Goal: Transaction & Acquisition: Book appointment/travel/reservation

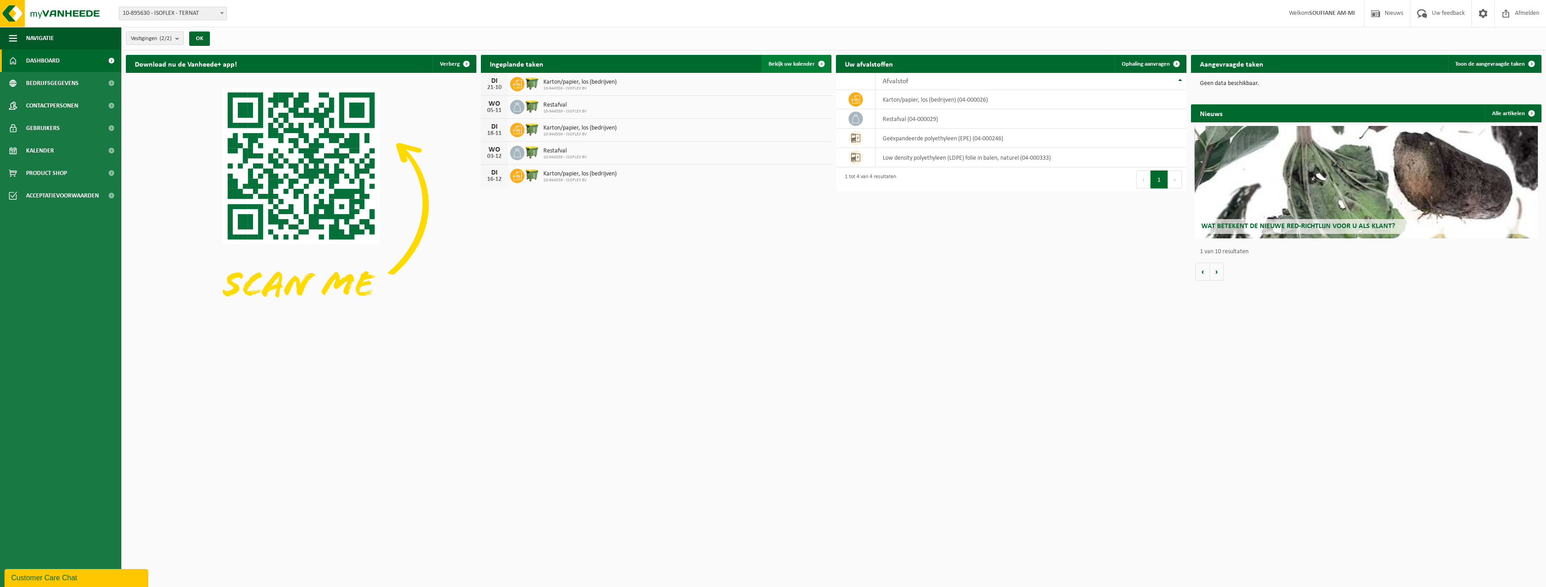
click at [803, 64] on span "Bekijk uw kalender" at bounding box center [792, 64] width 46 height 6
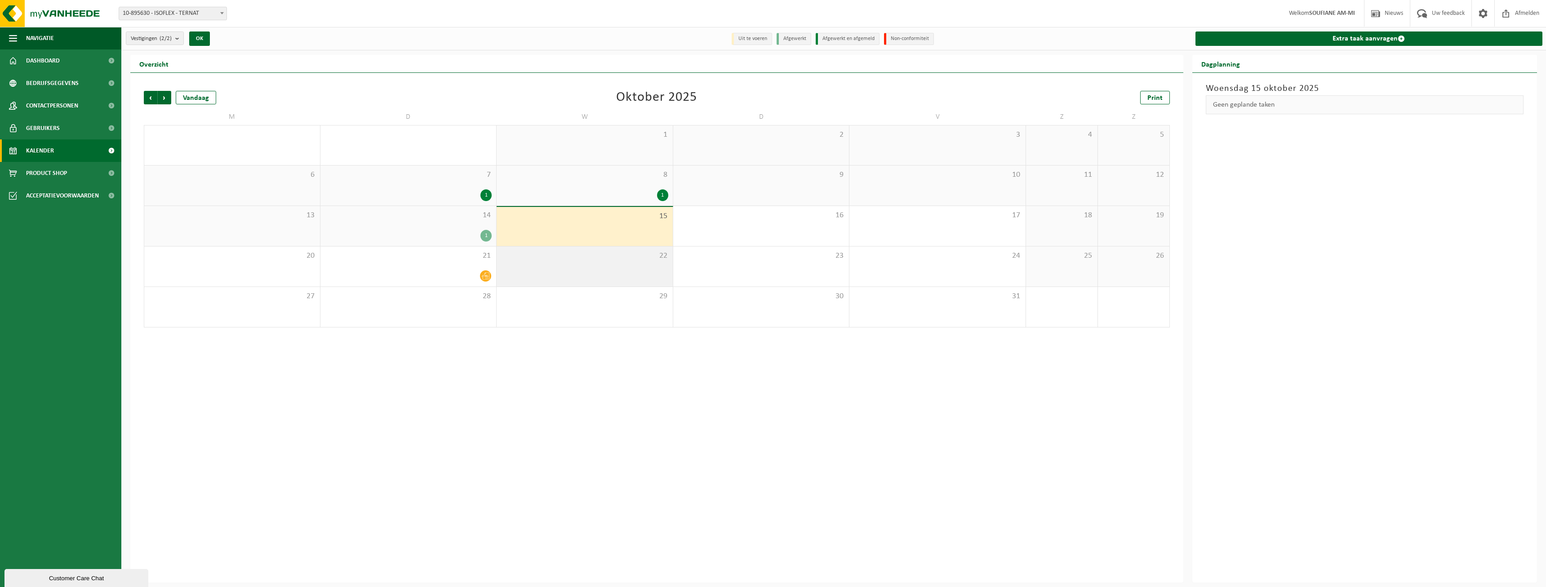
click at [630, 270] on div "22" at bounding box center [585, 266] width 176 height 40
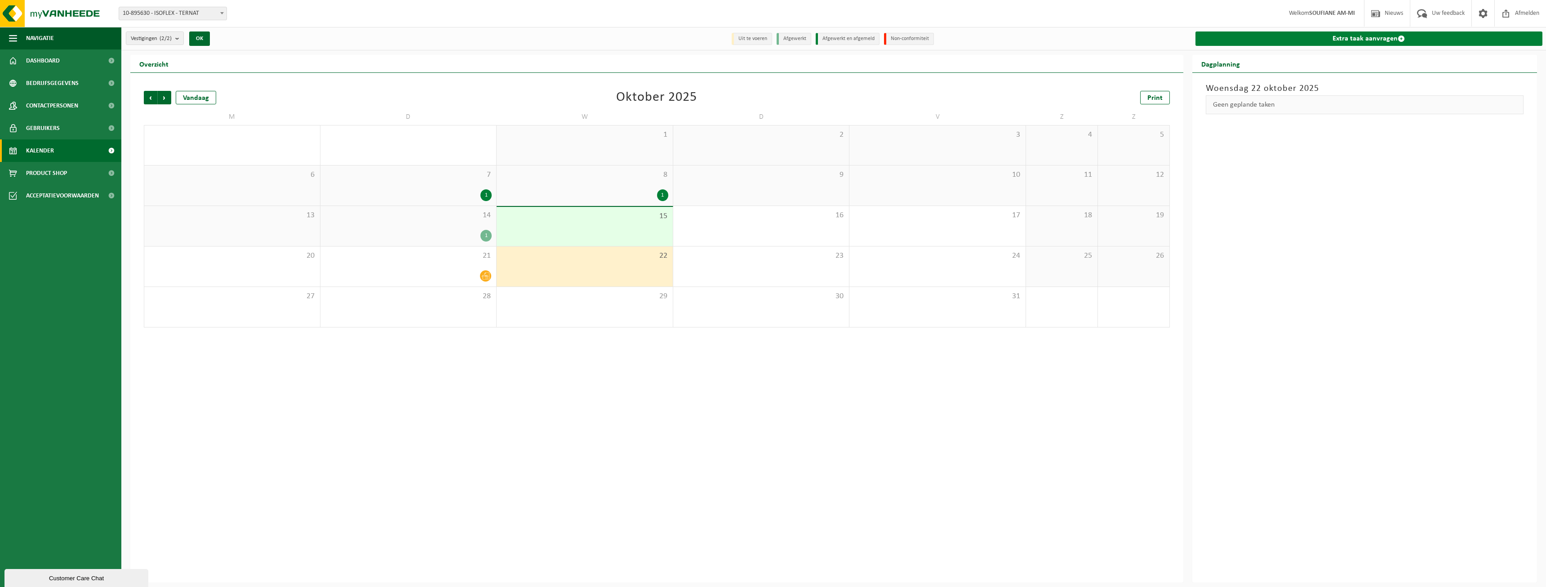
click at [1355, 40] on link "Extra taak aanvragen" at bounding box center [1368, 38] width 347 height 14
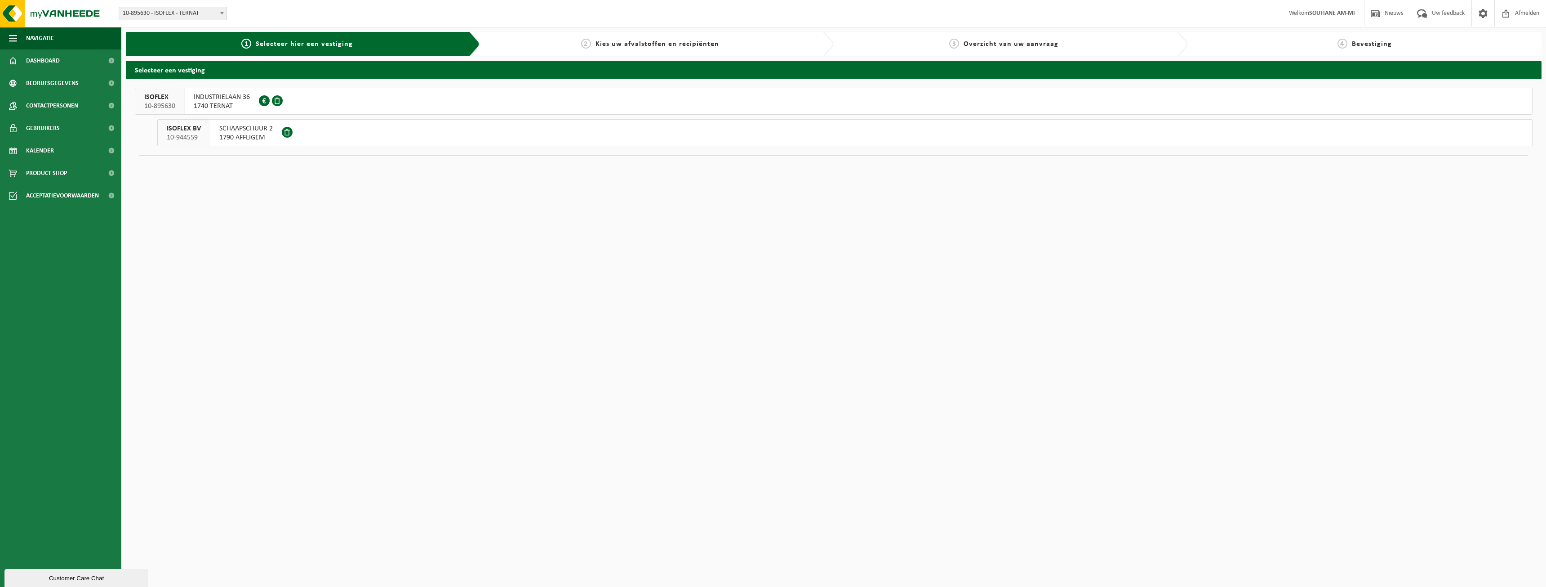
click at [246, 131] on span "SCHAAPSCHUUR 2" at bounding box center [245, 128] width 53 height 9
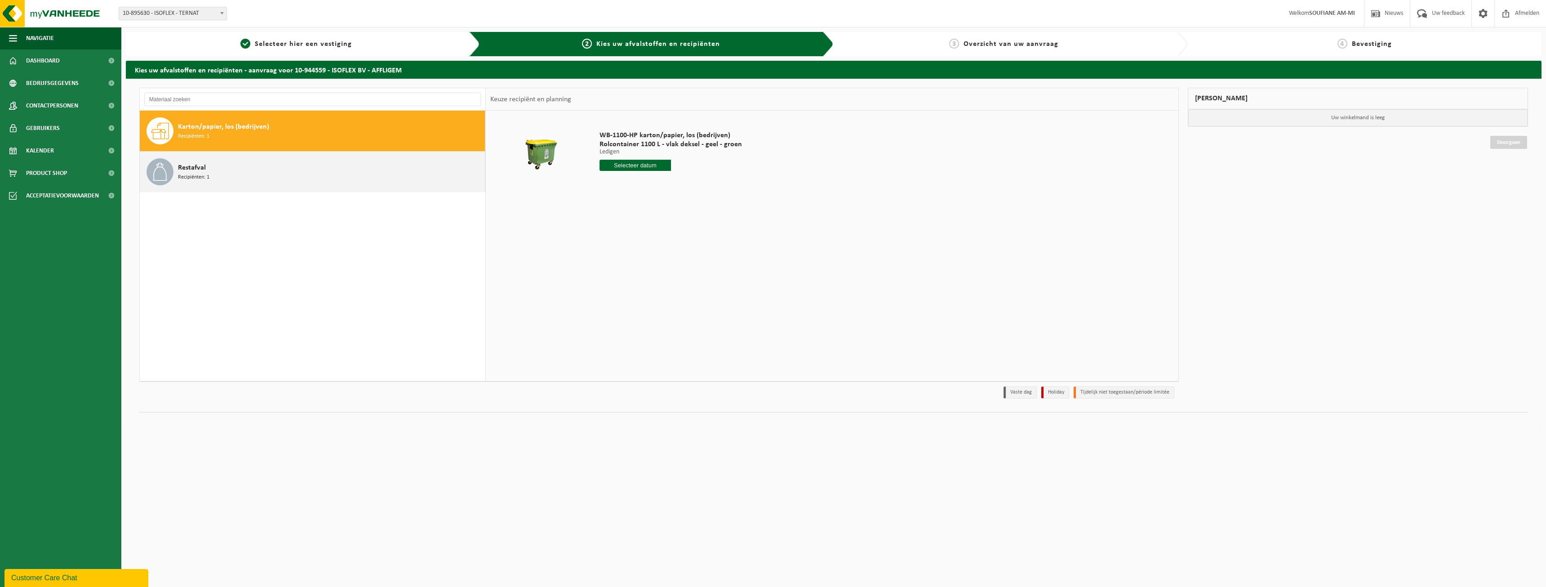
click at [230, 174] on div "Restafval Recipiënten: 1" at bounding box center [330, 171] width 305 height 27
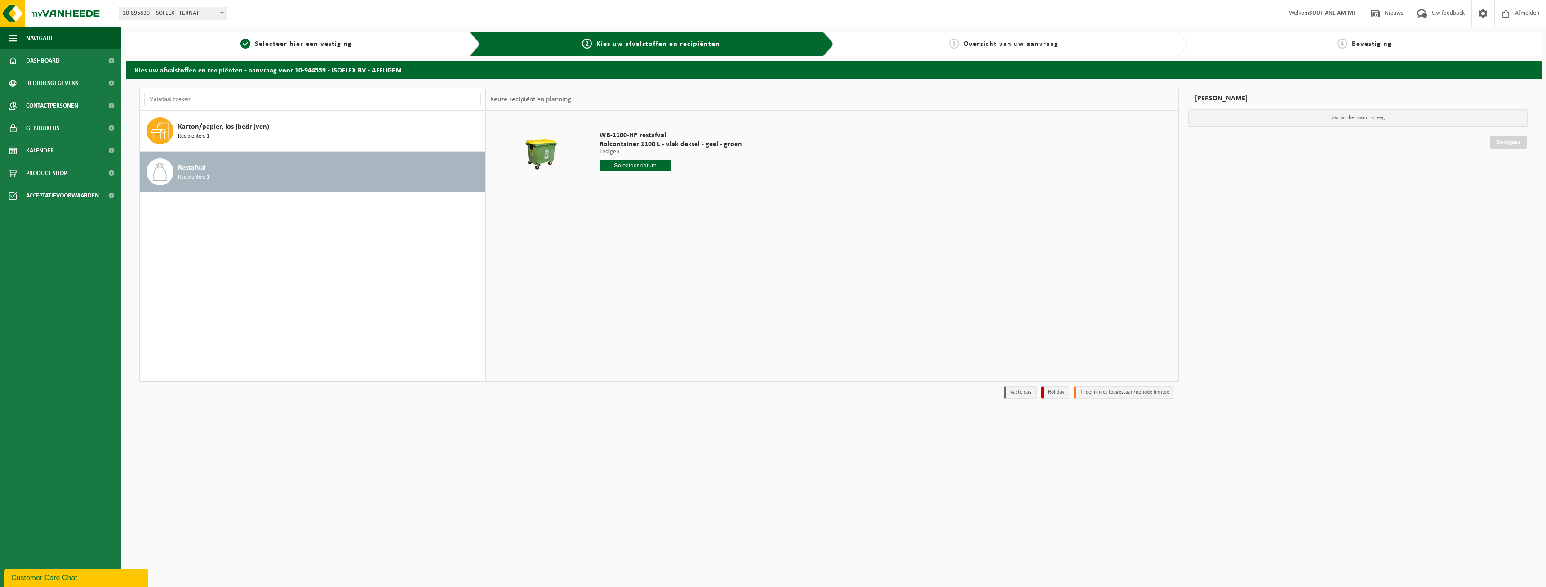
click at [639, 166] on input "text" at bounding box center [635, 165] width 71 height 11
click at [640, 259] on div "22" at bounding box center [639, 259] width 16 height 14
type input "Van 2025-10-22"
click at [623, 198] on button "In winkelmand" at bounding box center [624, 199] width 49 height 14
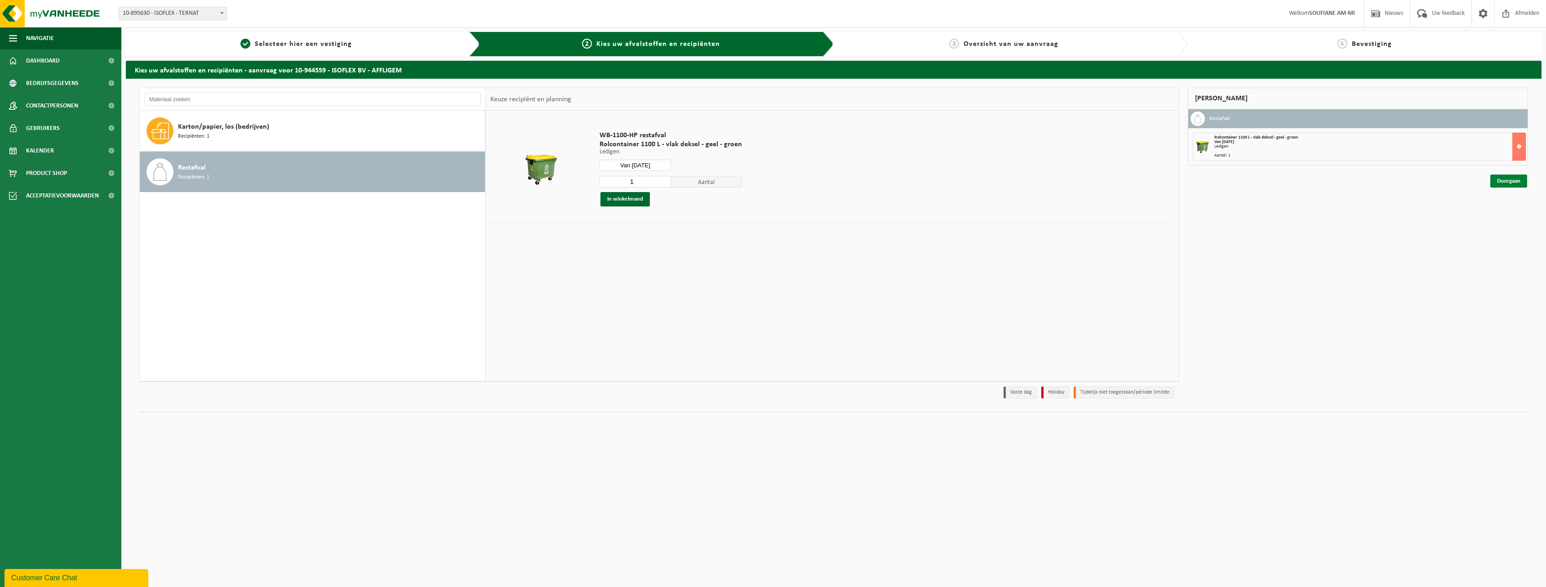
click at [1510, 180] on link "Doorgaan" at bounding box center [1508, 180] width 37 height 13
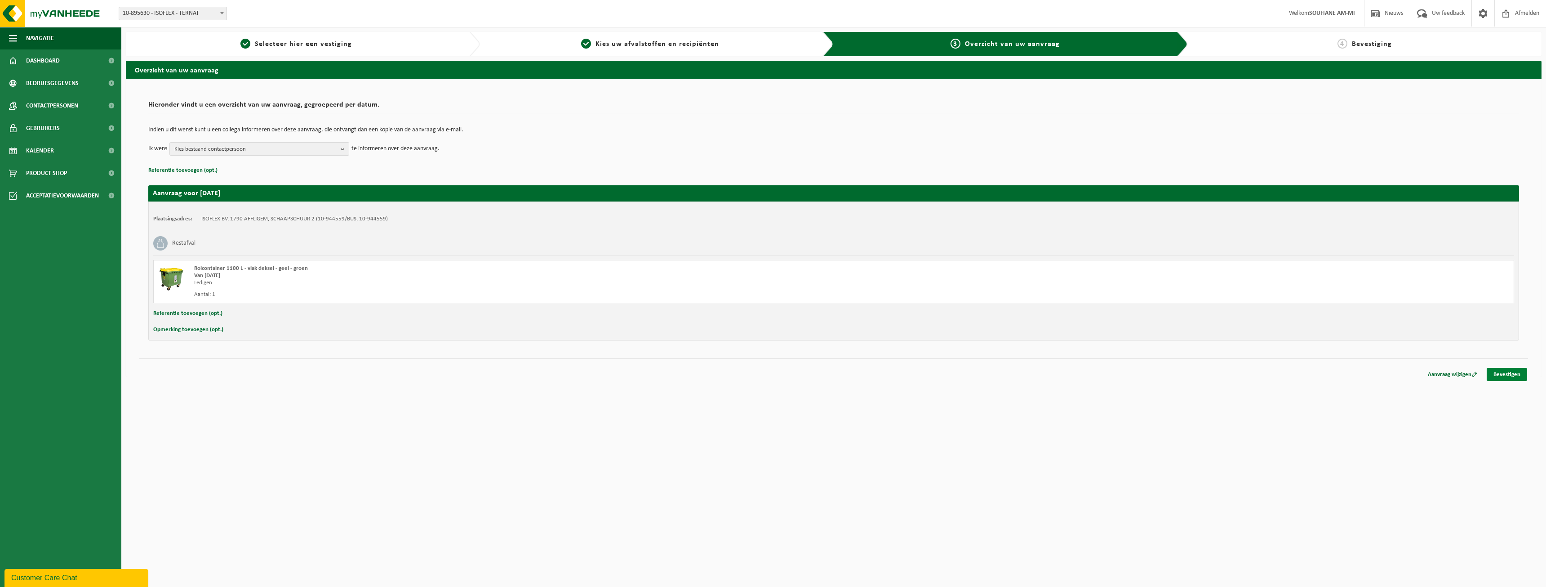
click at [1509, 373] on link "Bevestigen" at bounding box center [1507, 374] width 40 height 13
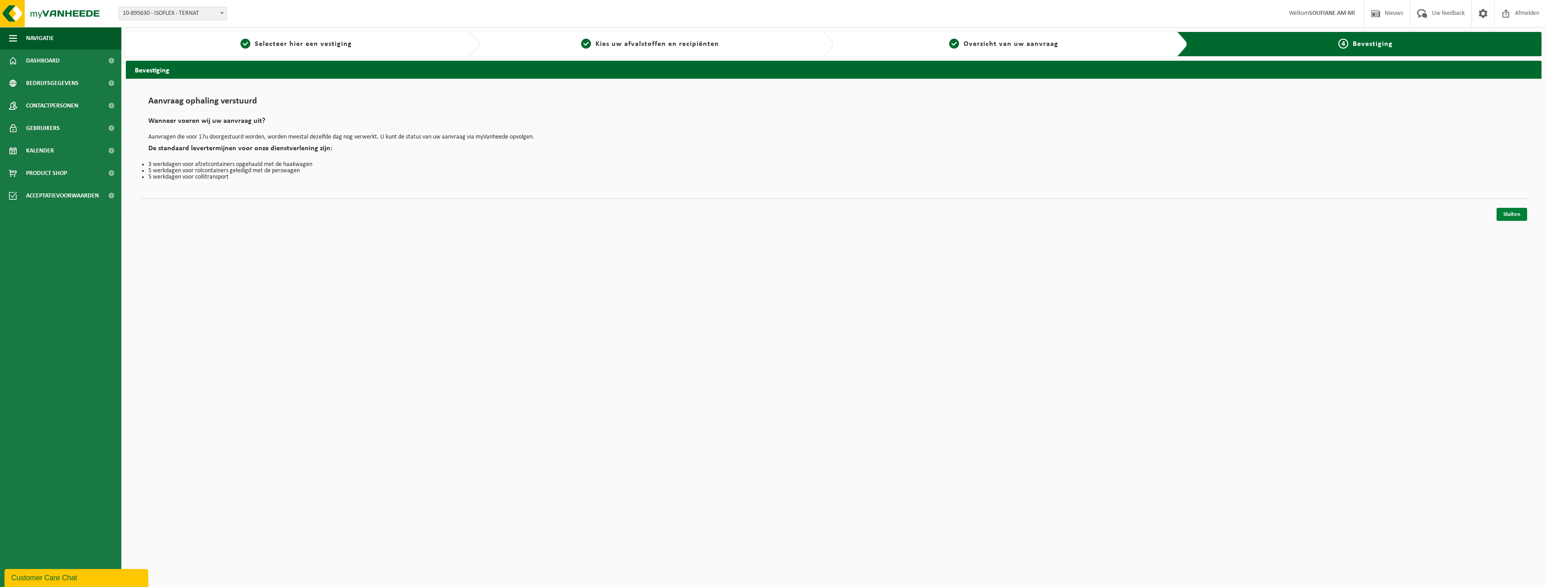
click at [1513, 216] on link "Sluiten" at bounding box center [1512, 214] width 31 height 13
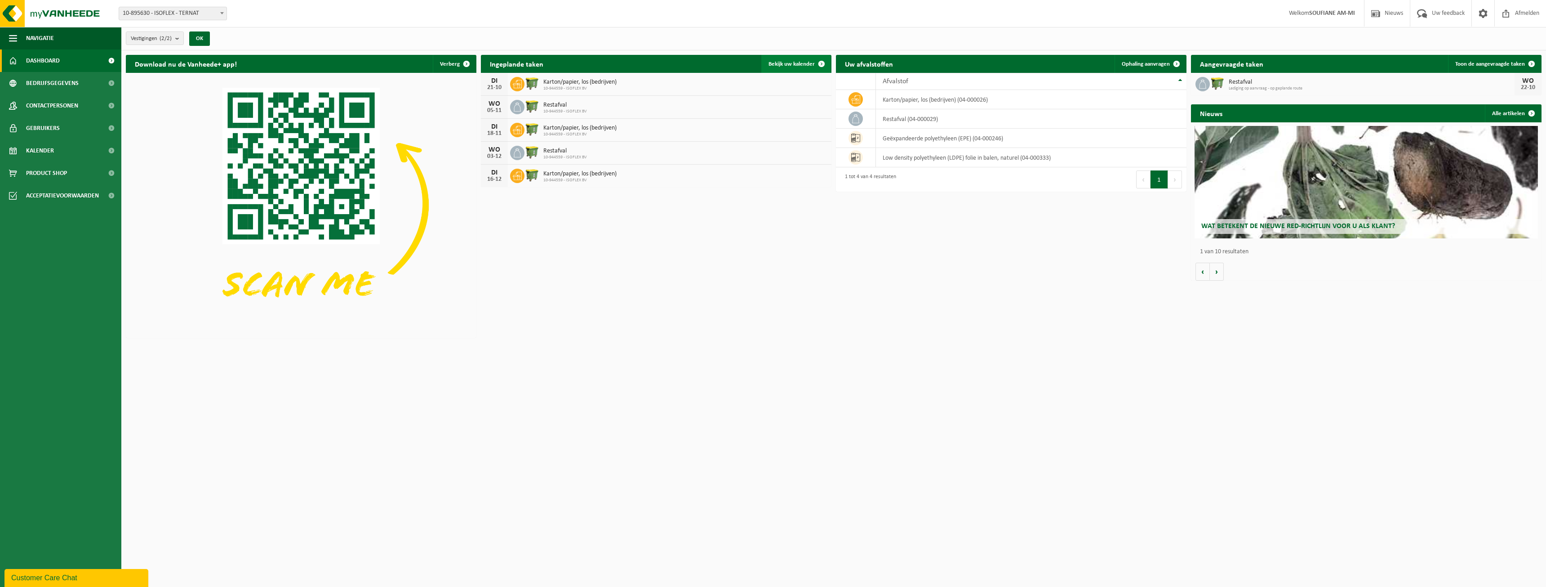
click at [782, 56] on link "Bekijk uw kalender" at bounding box center [795, 64] width 69 height 18
